Goal: Task Accomplishment & Management: Manage account settings

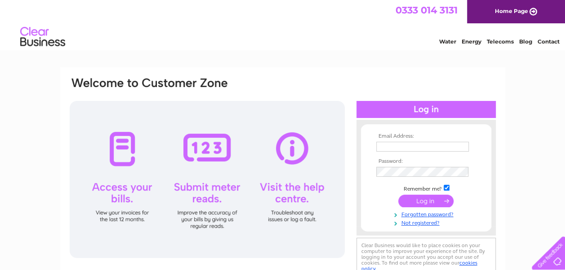
type input "finance@lesl.org"
click at [414, 204] on input "submit" at bounding box center [425, 201] width 55 height 13
click at [432, 200] on input "submit" at bounding box center [425, 201] width 55 height 13
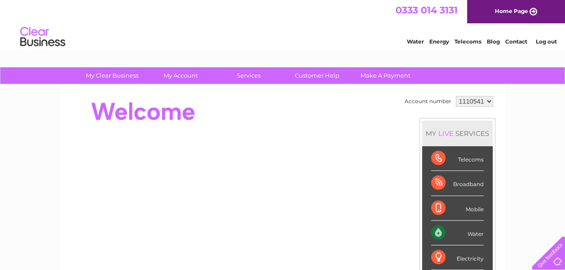
click at [473, 237] on div "Water" at bounding box center [457, 233] width 53 height 25
click at [471, 230] on div "Water" at bounding box center [457, 233] width 53 height 25
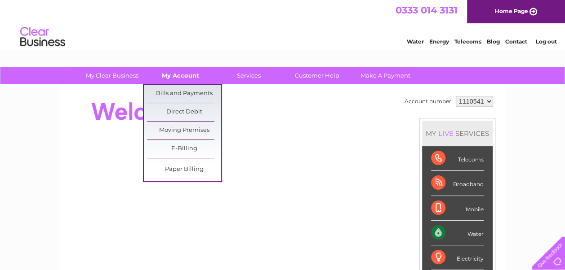
click at [189, 71] on link "My Account" at bounding box center [180, 75] width 74 height 17
click at [190, 98] on link "Bills and Payments" at bounding box center [184, 94] width 74 height 18
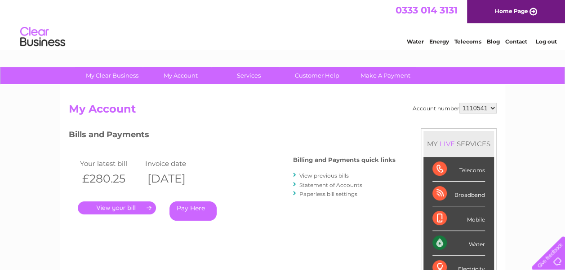
click at [144, 208] on link "." at bounding box center [117, 208] width 78 height 13
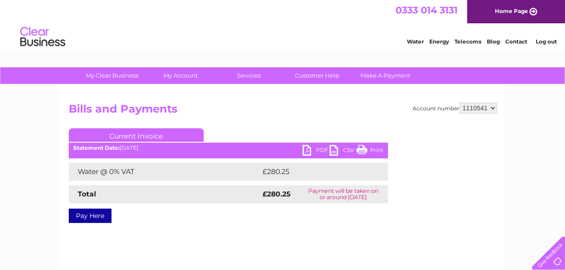
click at [316, 149] on link "PDF" at bounding box center [315, 151] width 27 height 13
click at [305, 150] on link "PDF" at bounding box center [315, 151] width 27 height 13
